Goal: Communication & Community: Answer question/provide support

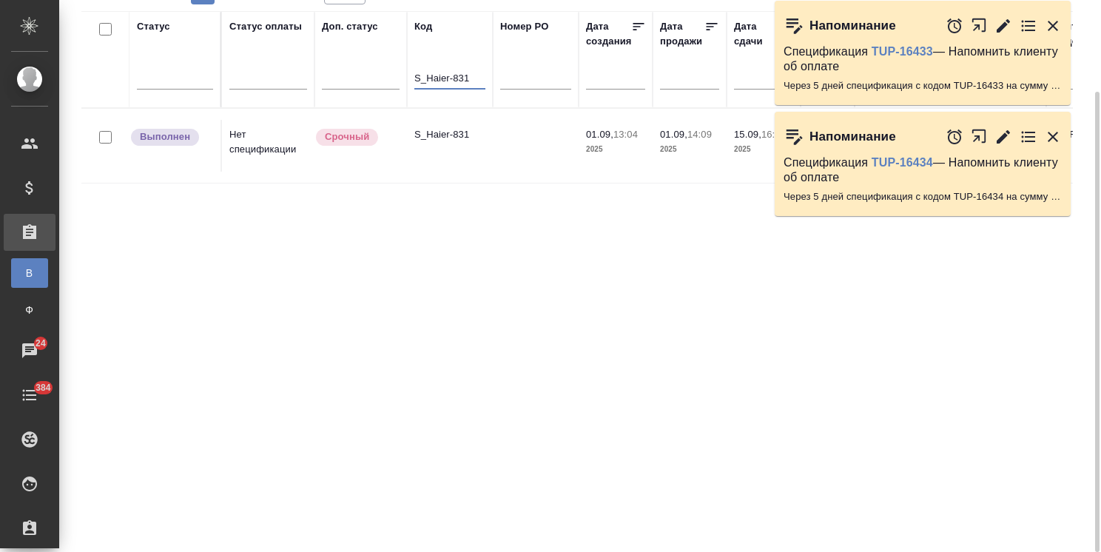
type input "S_Haier-831"
click at [448, 132] on p "S_Haier-831" at bounding box center [449, 134] width 71 height 15
click at [1048, 22] on icon "button" at bounding box center [1053, 26] width 10 height 10
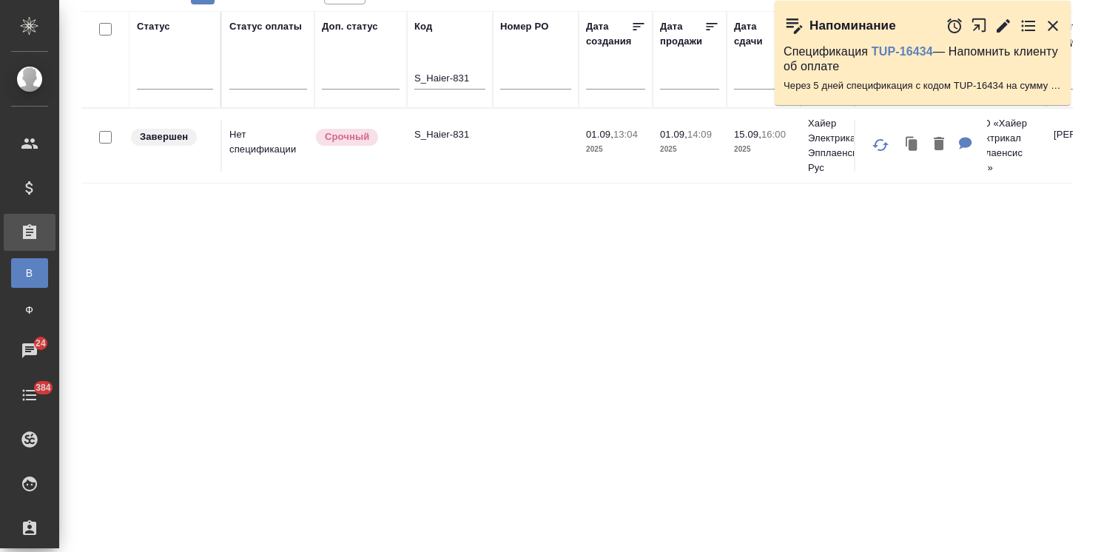
click at [1057, 28] on icon "button" at bounding box center [1053, 26] width 18 height 18
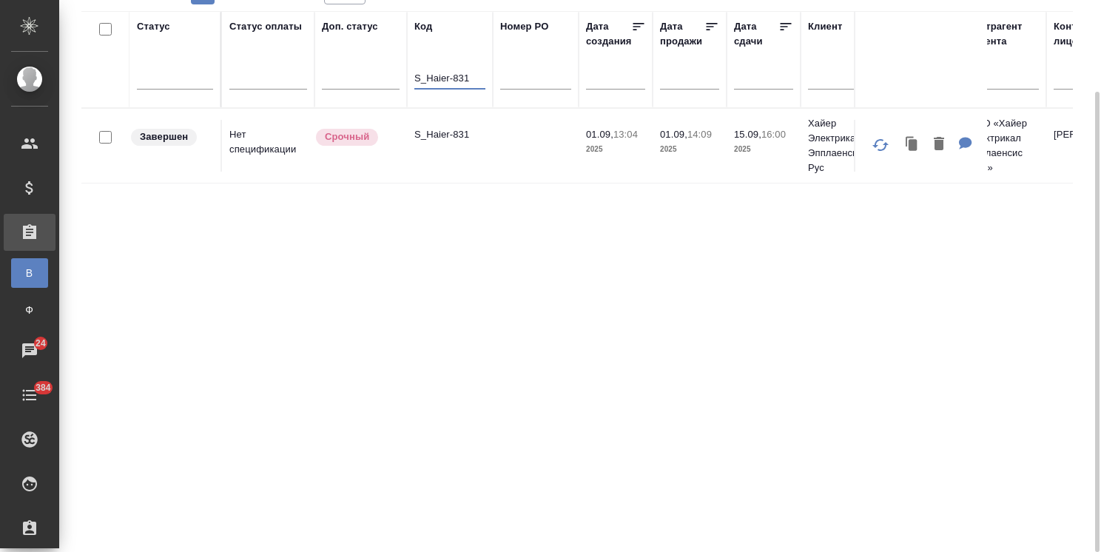
drag, startPoint x: 476, startPoint y: 78, endPoint x: 412, endPoint y: 78, distance: 64.4
click at [409, 78] on th "Код S_Haier-831" at bounding box center [450, 59] width 86 height 97
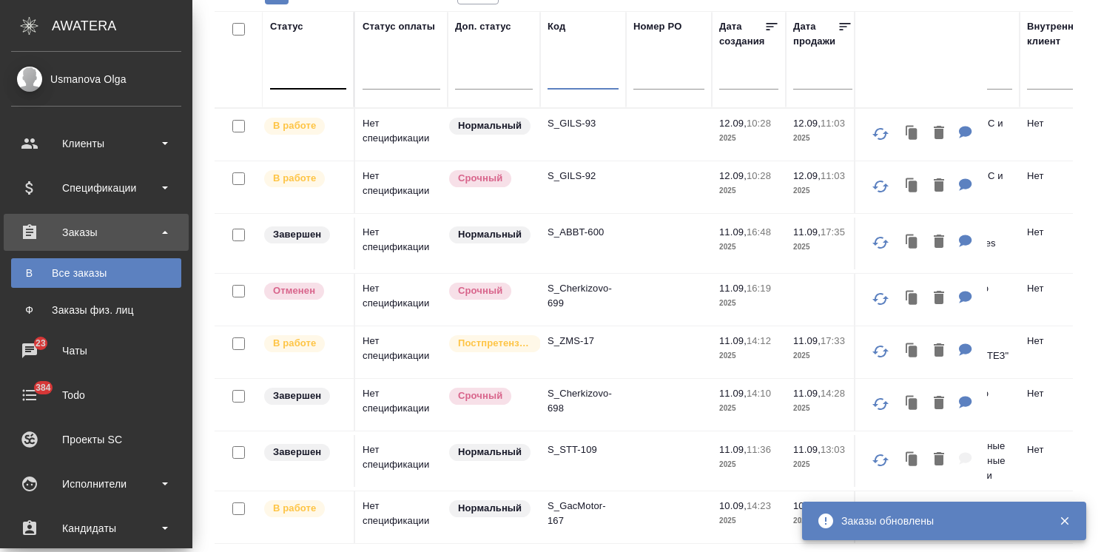
click at [270, 82] on div at bounding box center [308, 74] width 76 height 21
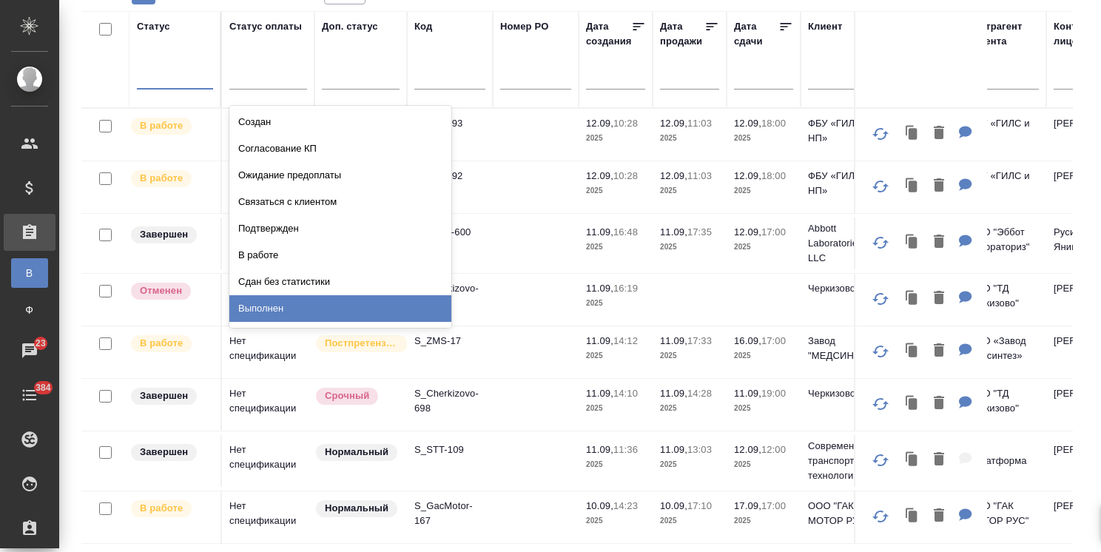
click at [269, 303] on div "Выполнен" at bounding box center [340, 308] width 222 height 27
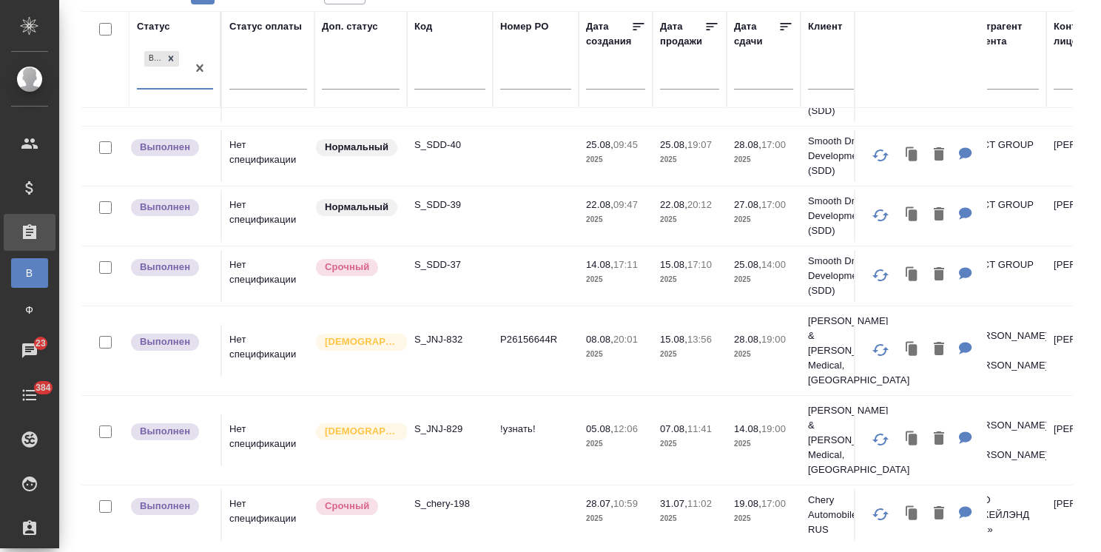
scroll to position [247, 0]
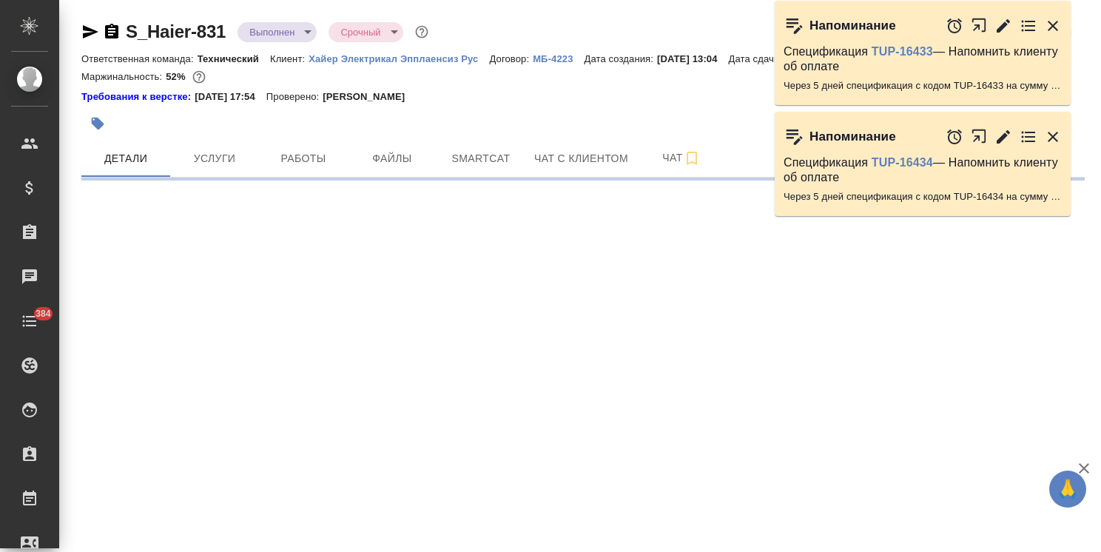
select select "RU"
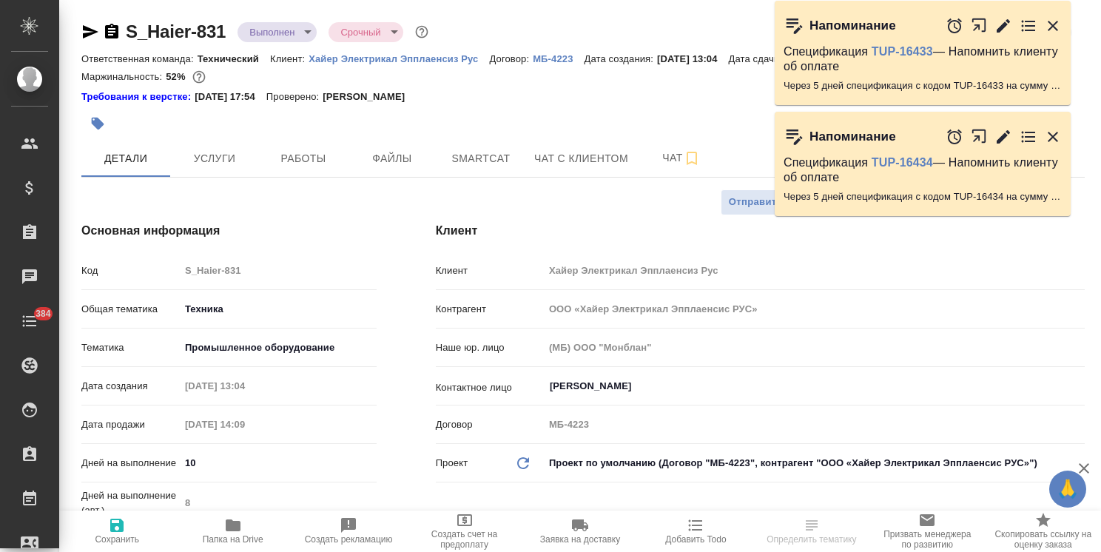
type textarea "x"
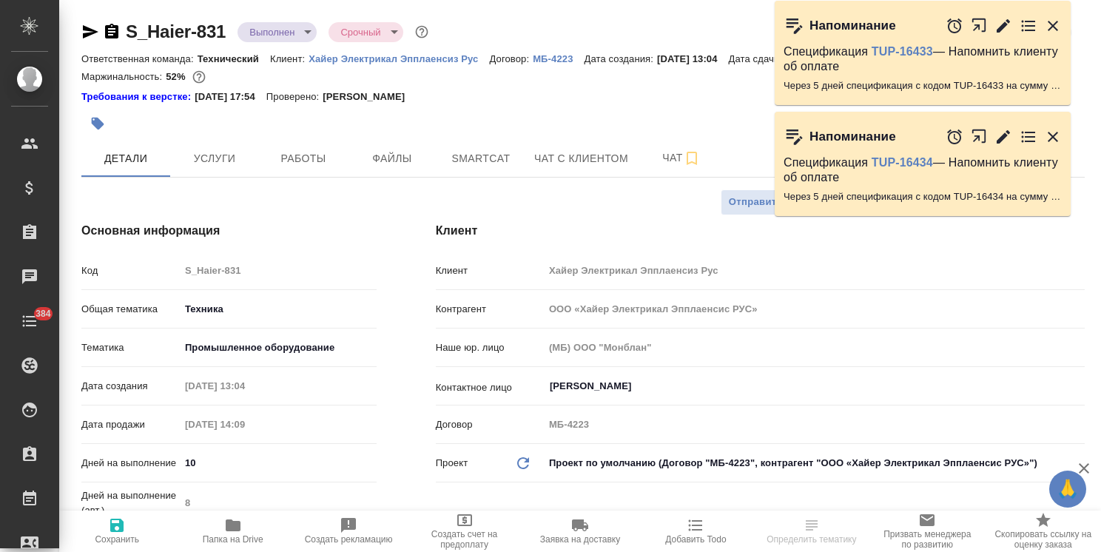
type textarea "x"
click at [656, 167] on span "Чат" at bounding box center [681, 158] width 71 height 18
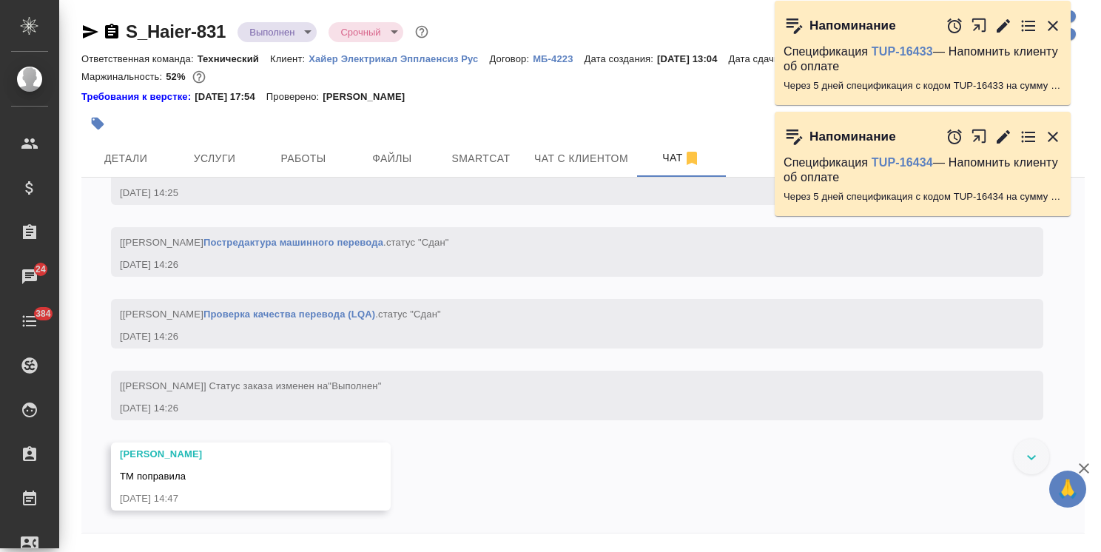
scroll to position [22618, 0]
drag, startPoint x: 1080, startPoint y: 468, endPoint x: 1068, endPoint y: 468, distance: 11.8
click at [1080, 468] on icon "button" at bounding box center [1084, 468] width 18 height 18
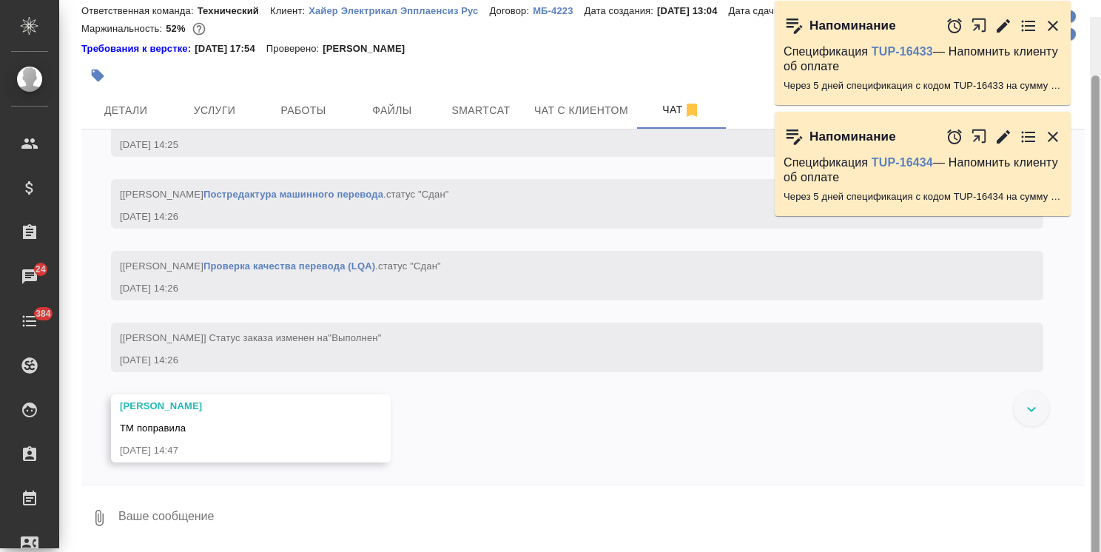
scroll to position [65, 0]
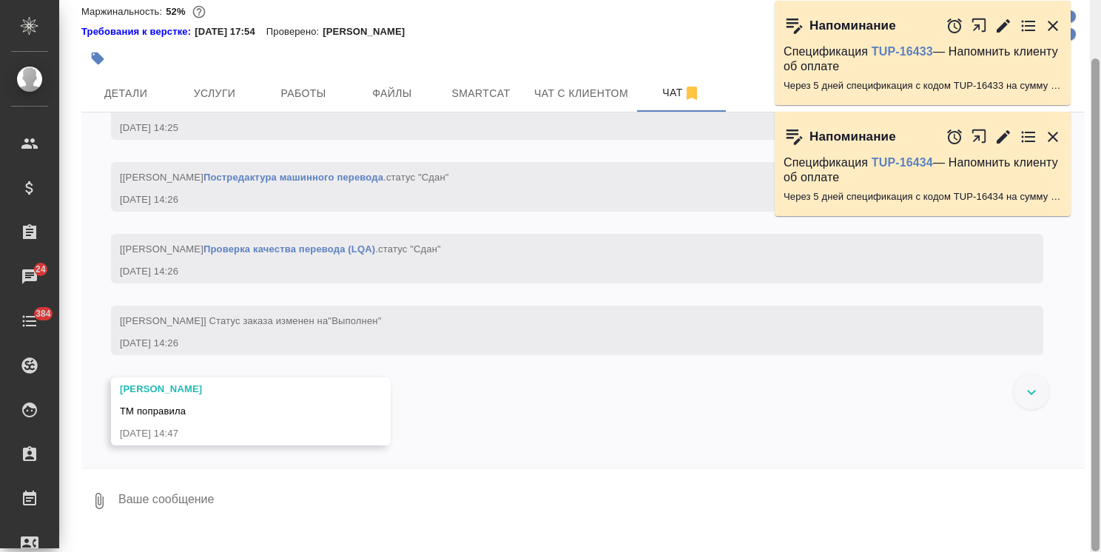
drag, startPoint x: 1097, startPoint y: 479, endPoint x: 1091, endPoint y: 551, distance: 72.8
click at [1091, 551] on html ".cls-1 fill:#fff; AWATERA Usmanova Olga Клиенты Спецификации Заказы 24 Чаты 384…" at bounding box center [550, 276] width 1101 height 552
click at [298, 511] on textarea at bounding box center [601, 501] width 968 height 50
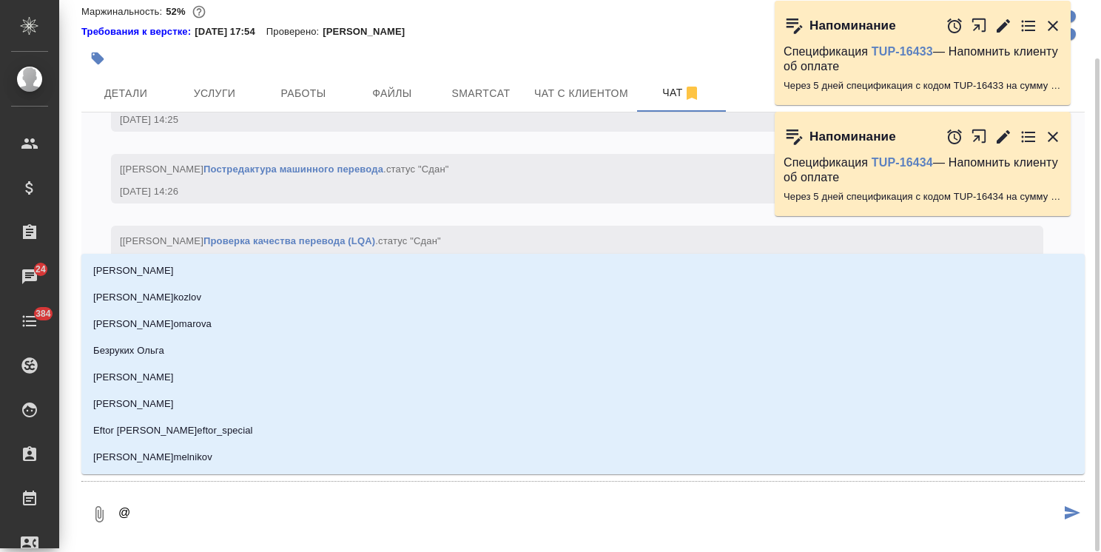
type textarea "@а"
type input "а"
type textarea "@ар"
type input "ар"
type textarea "@арс"
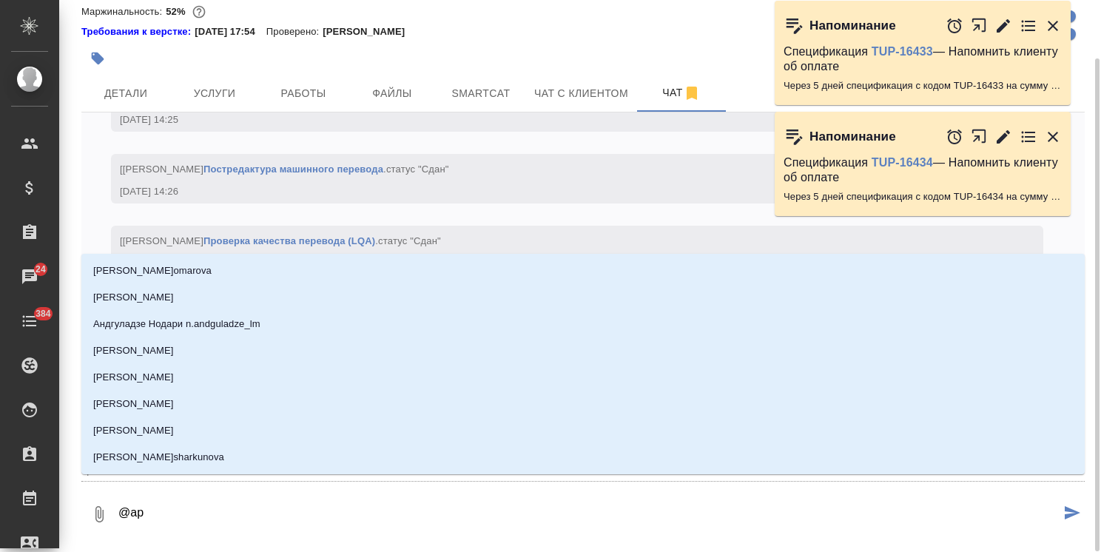
type input "арс"
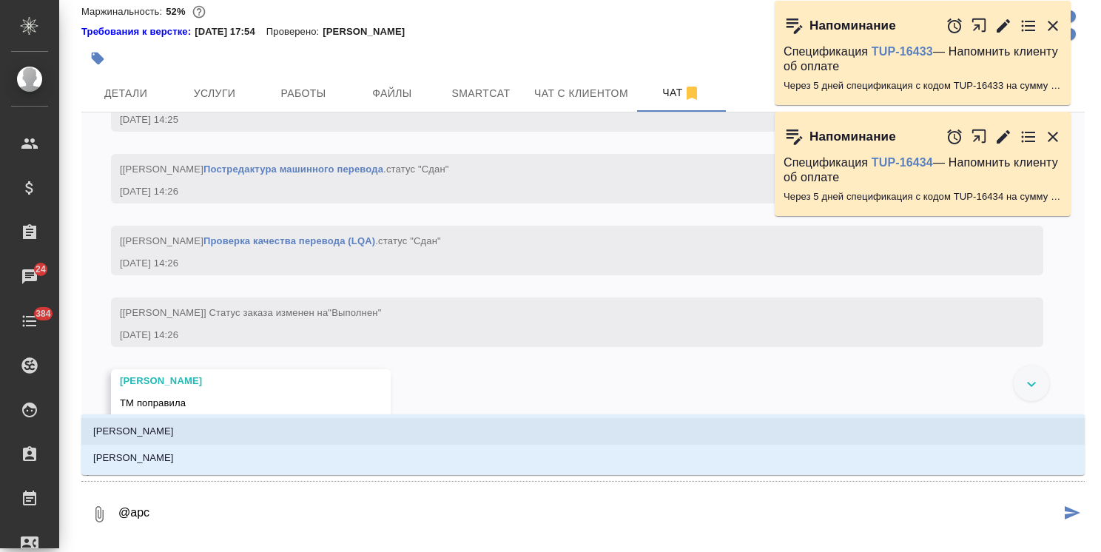
click at [258, 437] on li "Арсеньева Вера" at bounding box center [582, 431] width 1003 height 27
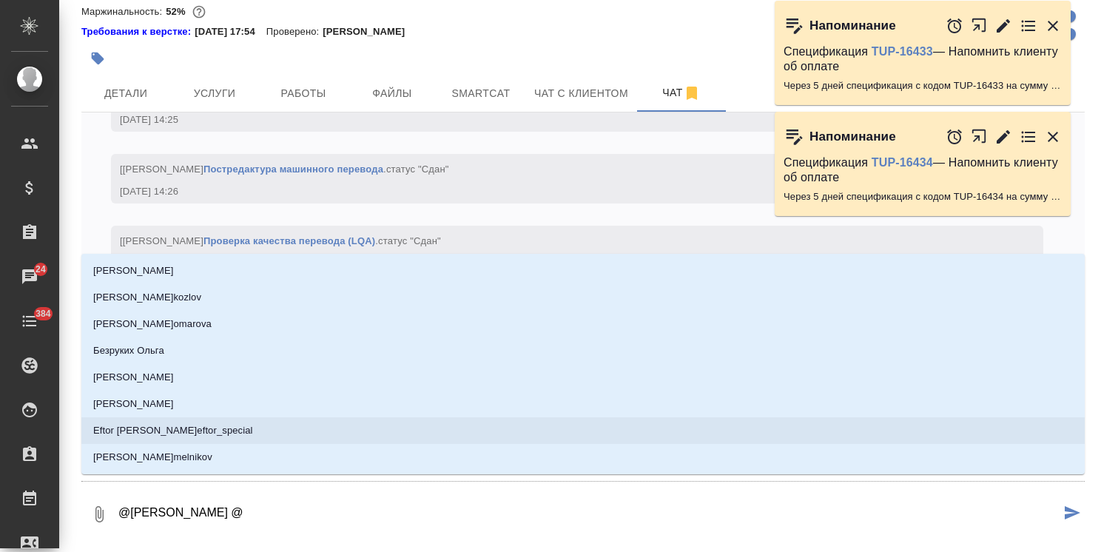
type textarea "@Арсеньева Вера @,"
type input ","
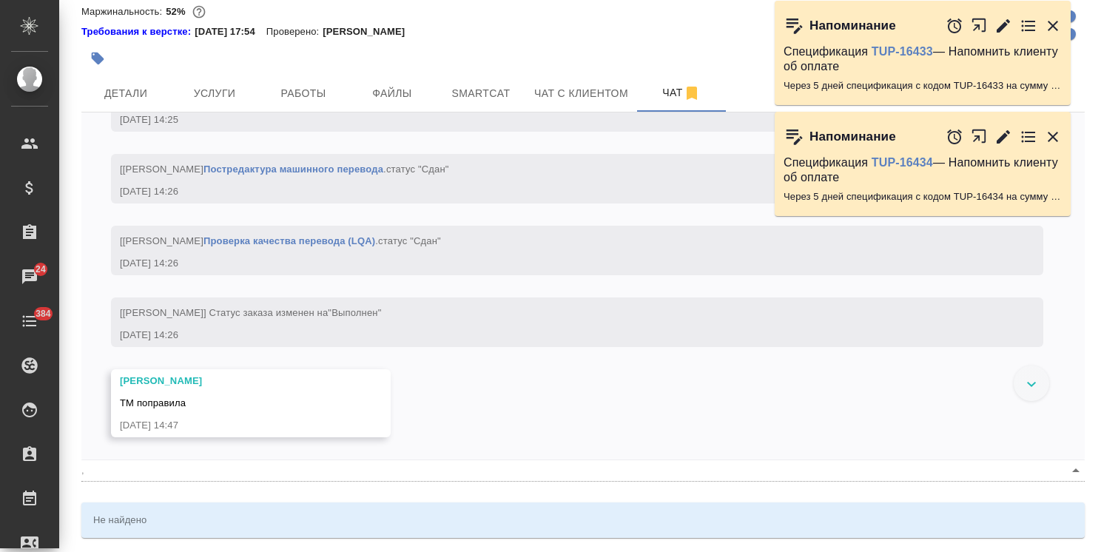
type textarea "@Арсеньева Вера @,t"
type input ",t"
type textarea "@Арсеньева Вера @,tk"
type input ",tk"
type textarea "@Арсеньева Вера @,tkz"
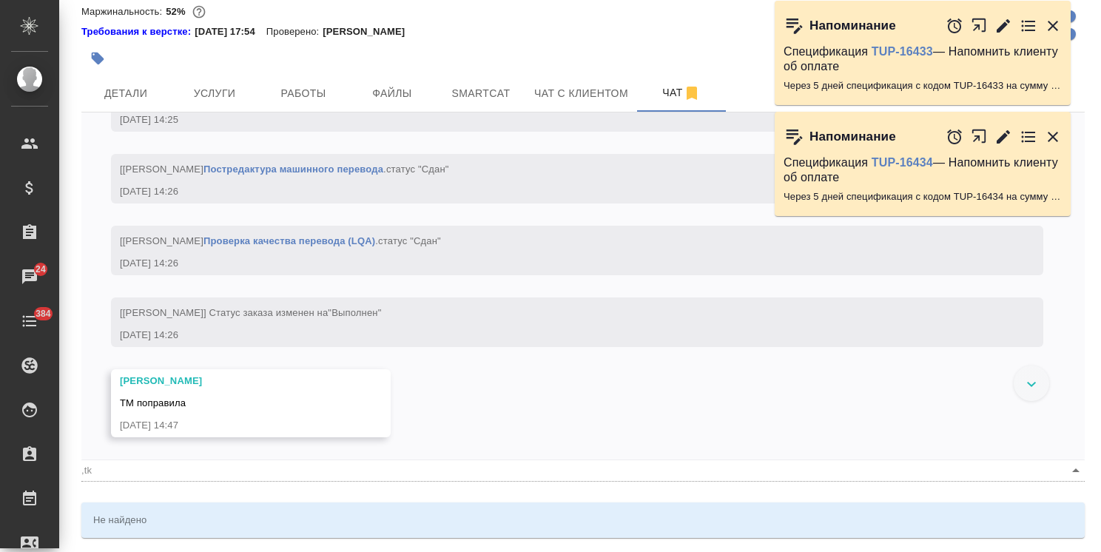
type input ",tkz"
type textarea "@Арсеньева Вера @,tk"
type input ",tk"
type textarea "@Арсеньева Вера @,t"
type input ",t"
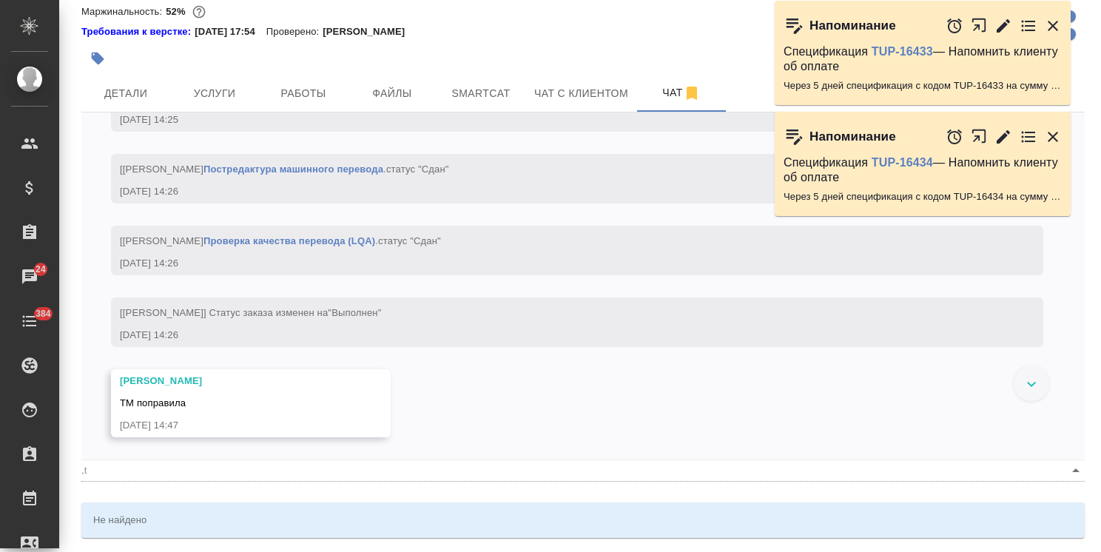
type textarea "@Арсеньева Вера @,"
type input ","
type textarea "@Арсеньева Вера @"
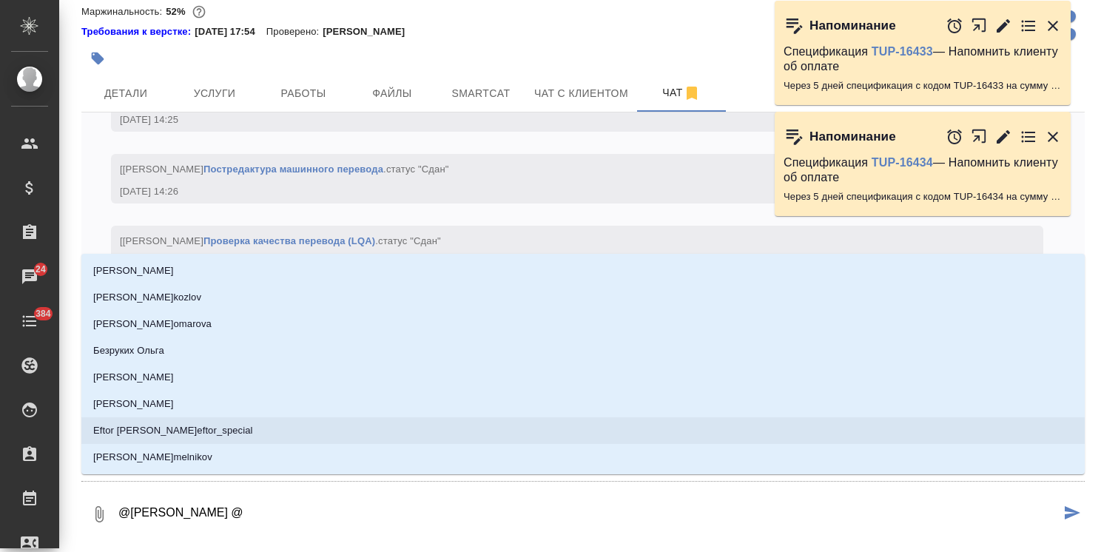
type textarea "@Арсеньева Вера @б"
type input "б"
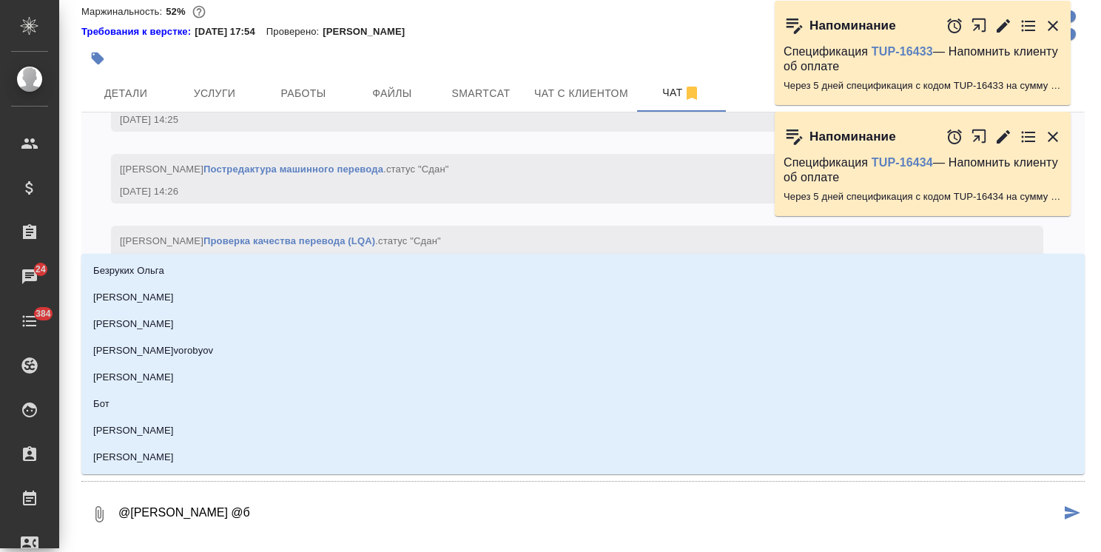
type textarea "@Арсеньева Вера @бе"
type input "бе"
type textarea "@Арсеньева Вера @бел"
type input "бел"
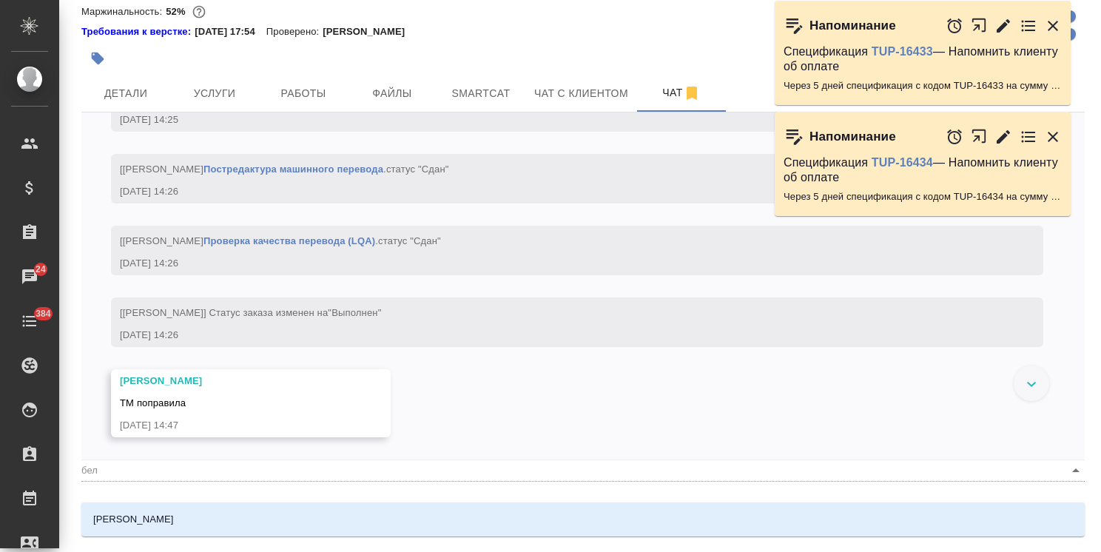
type textarea "@Арсеньева Вера @беля"
type input "беля"
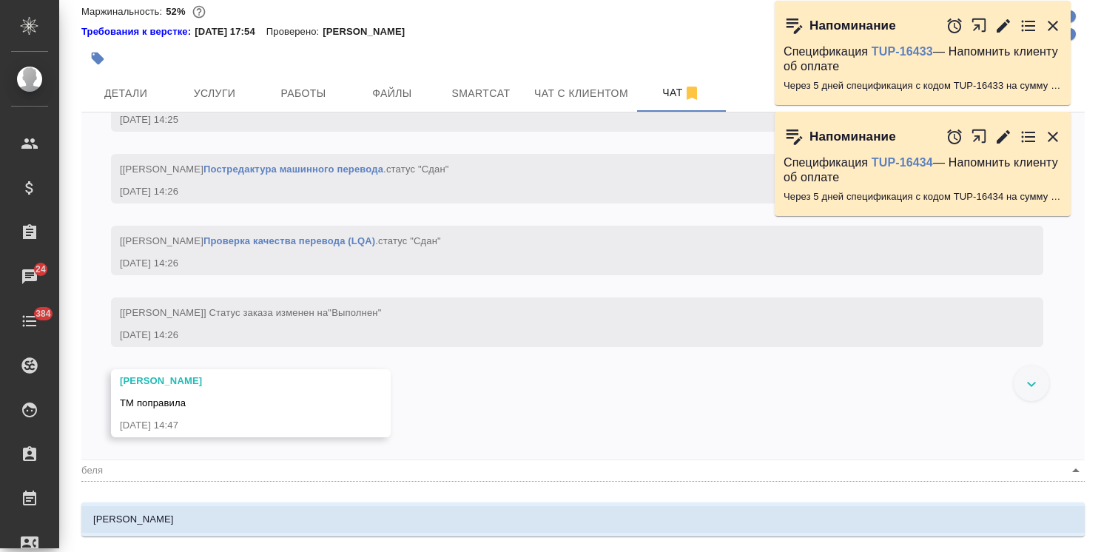
click at [160, 536] on div "Белякова Юлия" at bounding box center [582, 519] width 1003 height 40
click at [182, 525] on li "Белякова Юлия" at bounding box center [582, 519] width 1003 height 27
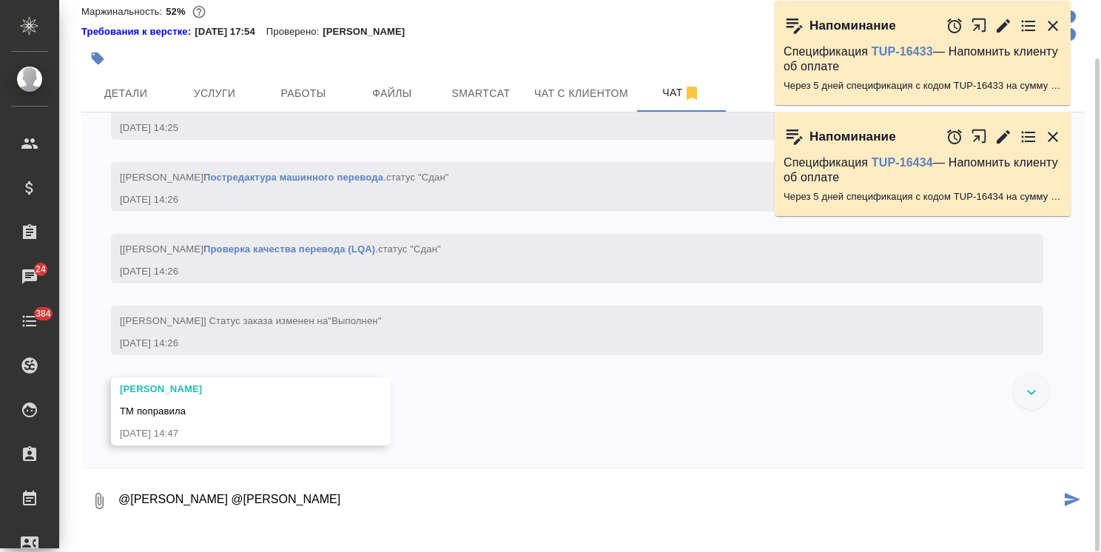
click at [380, 514] on textarea "@Арсеньева Вера @Белякова Юлия" at bounding box center [588, 501] width 943 height 50
paste textarea "Ольга, день добрый. Все ок, спасибо! Чуть позже попрошу вас поменять в них номе…"
type textarea "@Арсеньева Вера @Белякова Юлия Ольга, день добрый. Все ок, спасибо! Чуть позже …"
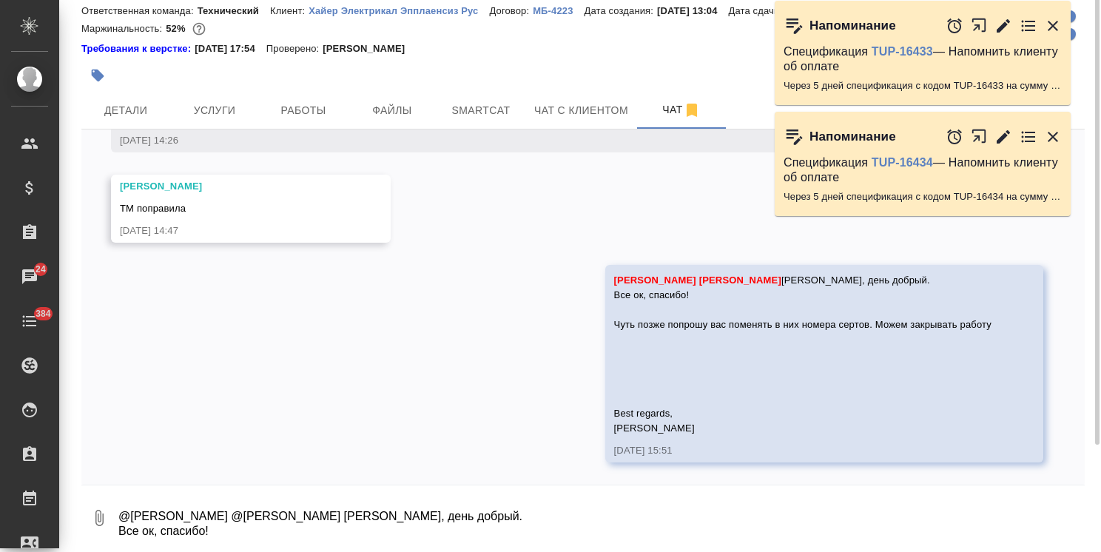
scroll to position [0, 0]
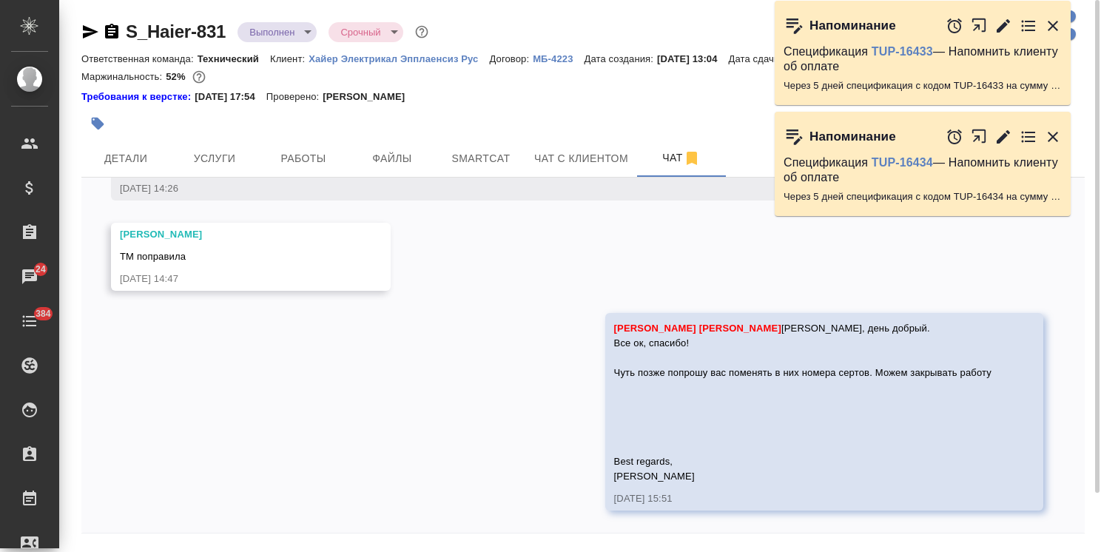
click at [287, 25] on body ".cls-1 fill:#fff; AWATERA Usmanova Olga Клиенты Спецификации Заказы 24 Чаты 384…" at bounding box center [550, 276] width 1101 height 552
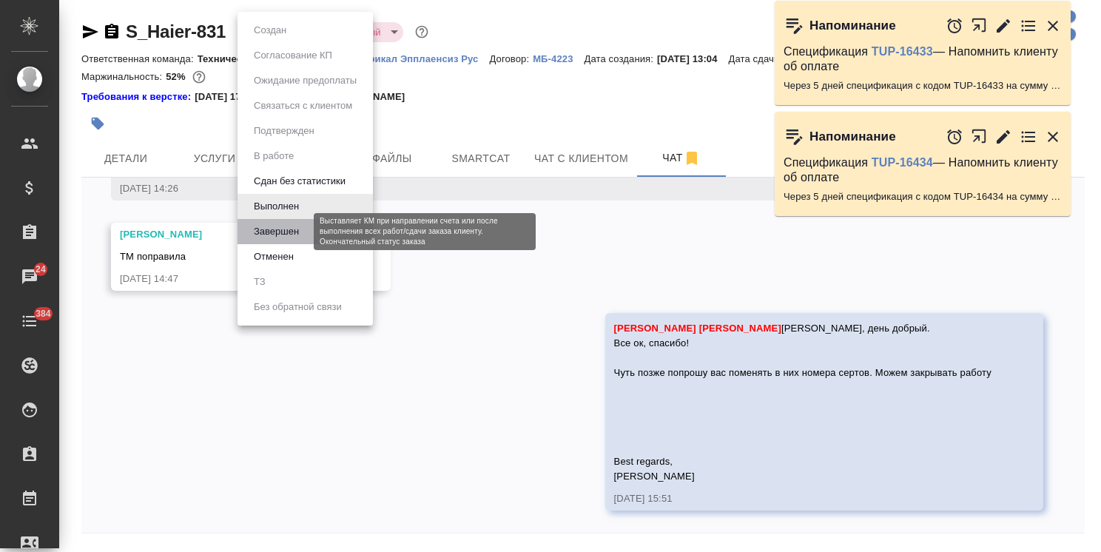
click at [286, 232] on button "Завершен" at bounding box center [276, 231] width 54 height 16
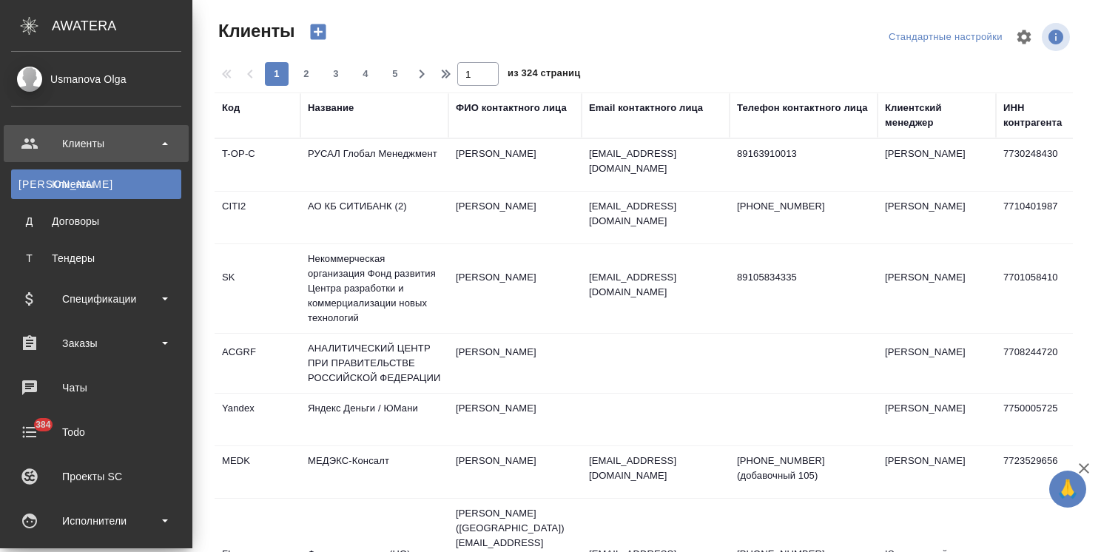
select select "RU"
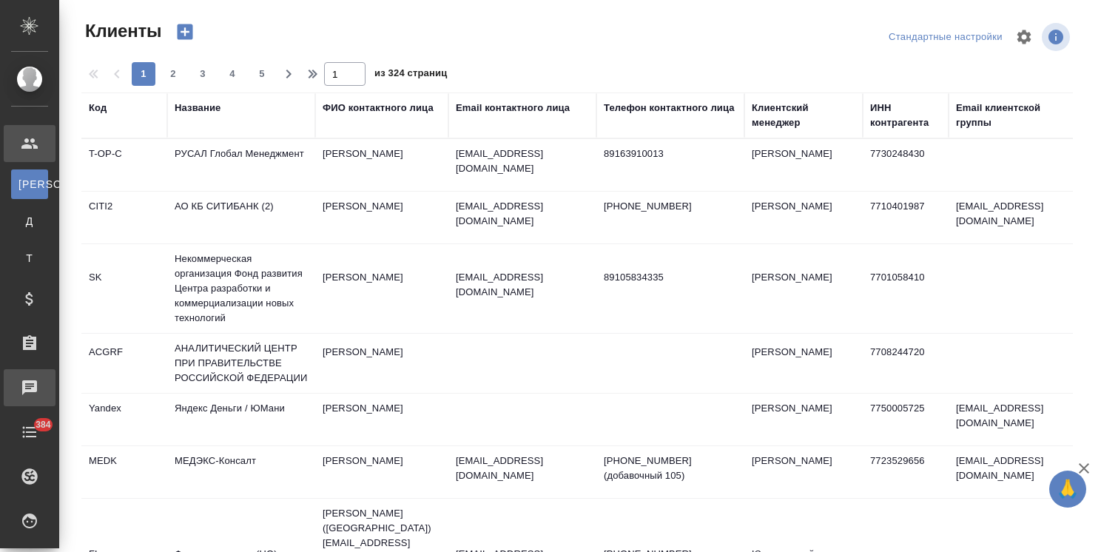
click at [30, 385] on div "Чаты" at bounding box center [11, 388] width 37 height 22
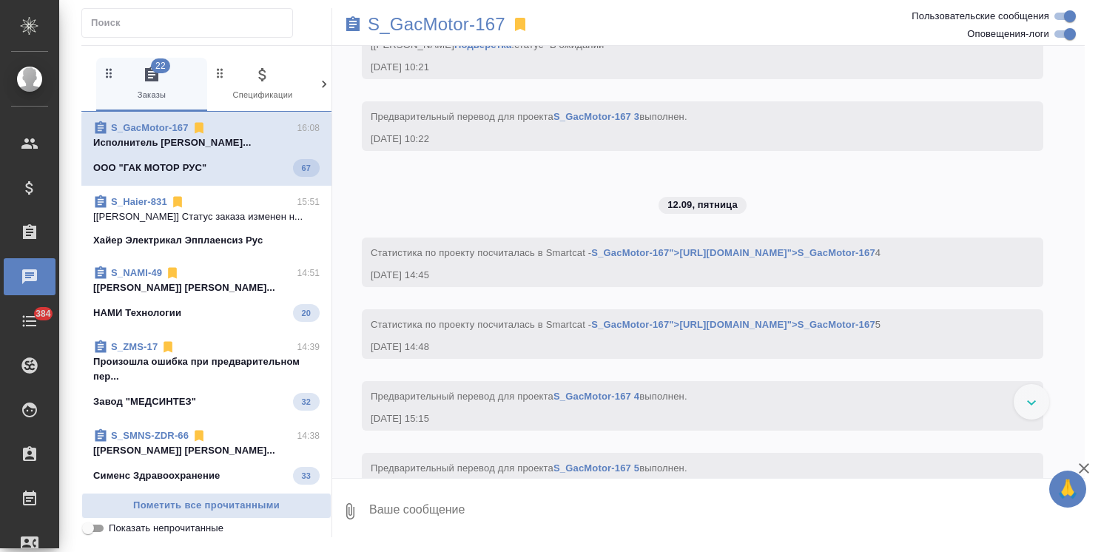
scroll to position [8681, 0]
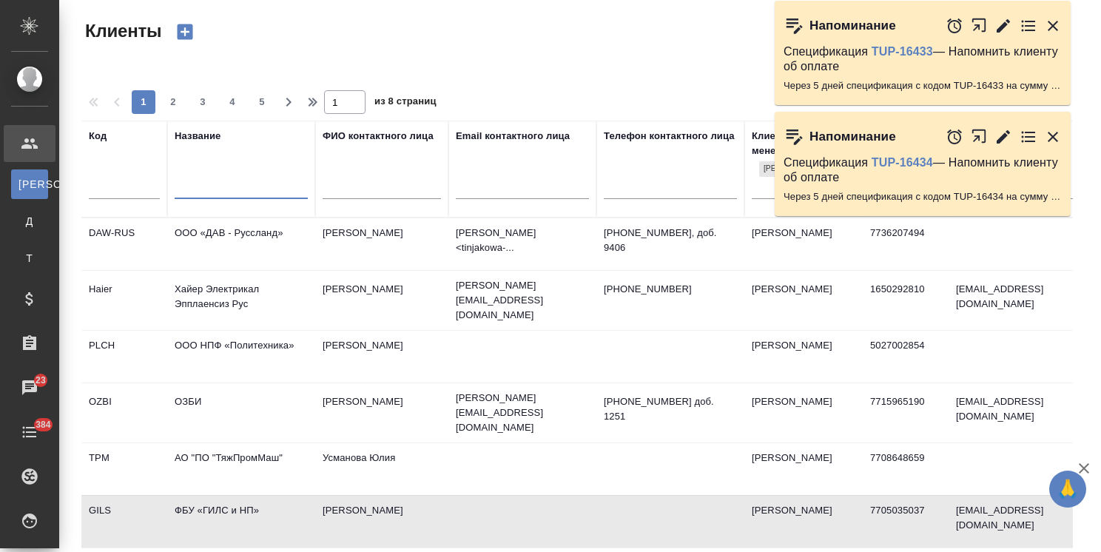
select select "RU"
click at [1054, 24] on icon "button" at bounding box center [1053, 26] width 10 height 10
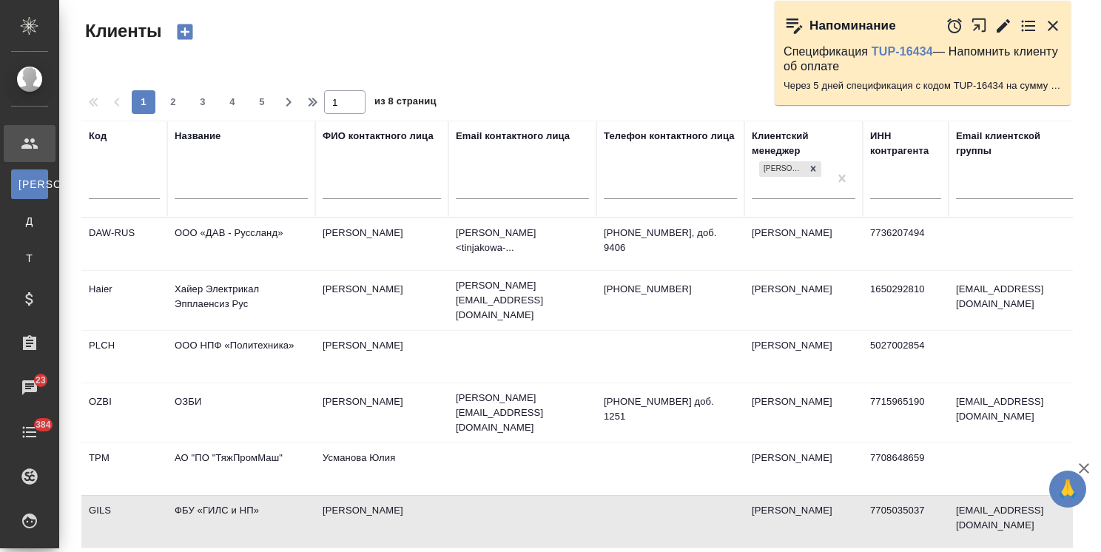
click at [1051, 20] on icon "button" at bounding box center [1053, 26] width 18 height 18
